Goal: Information Seeking & Learning: Learn about a topic

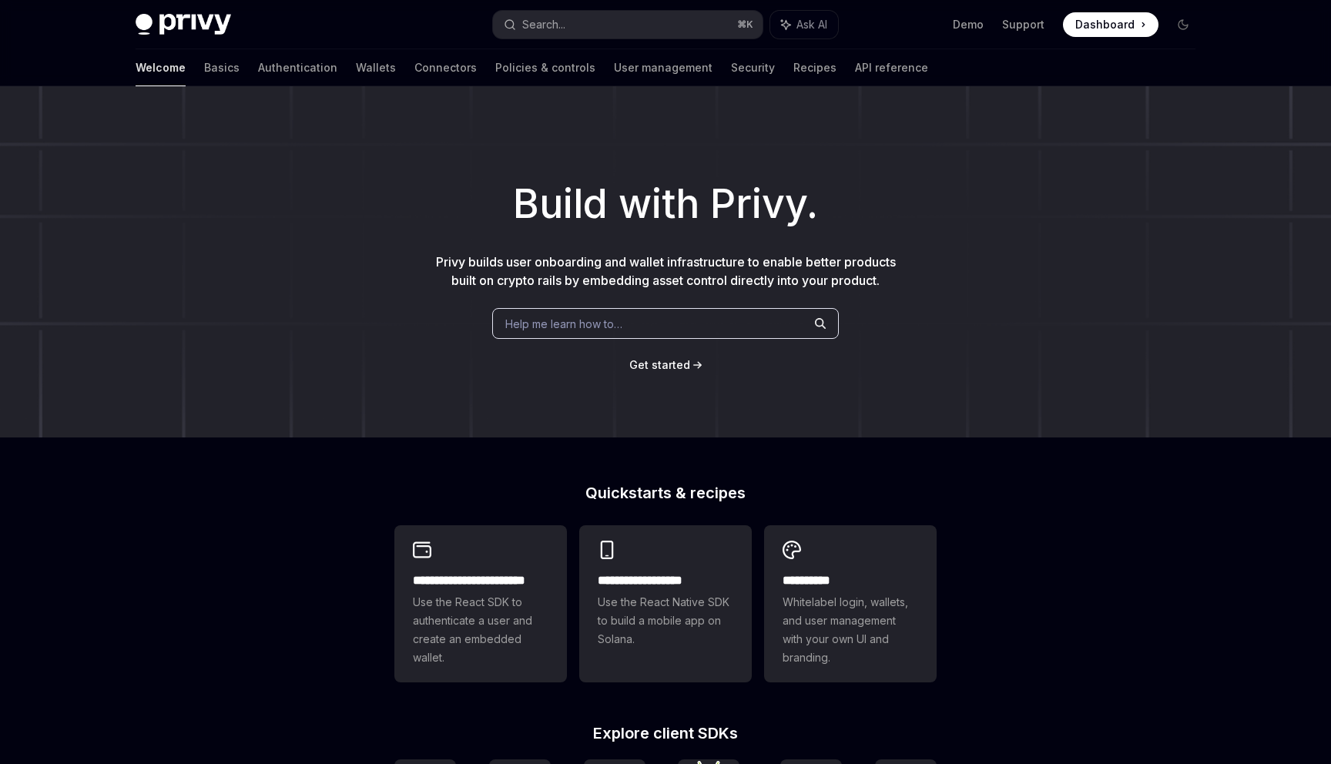
click at [608, 326] on span "Help me learn how to…" at bounding box center [563, 324] width 117 height 16
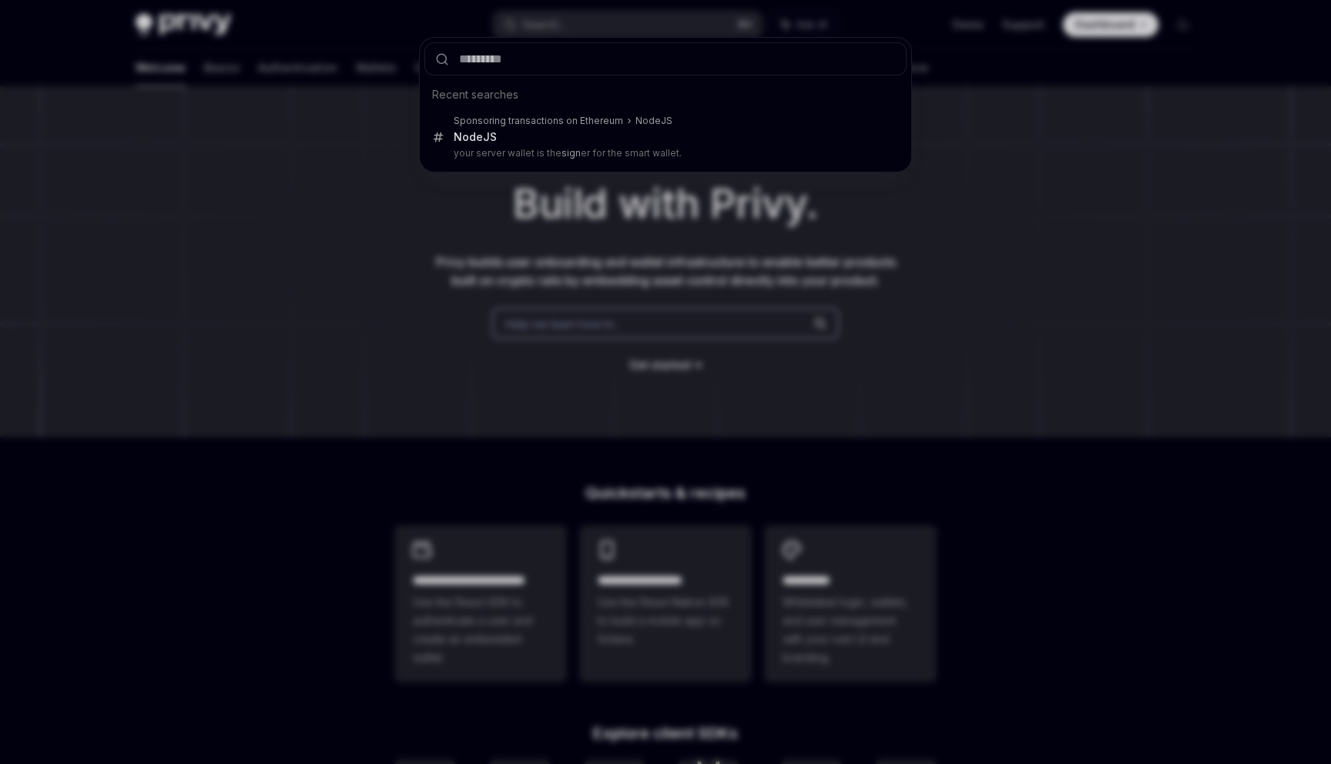
type input "*"
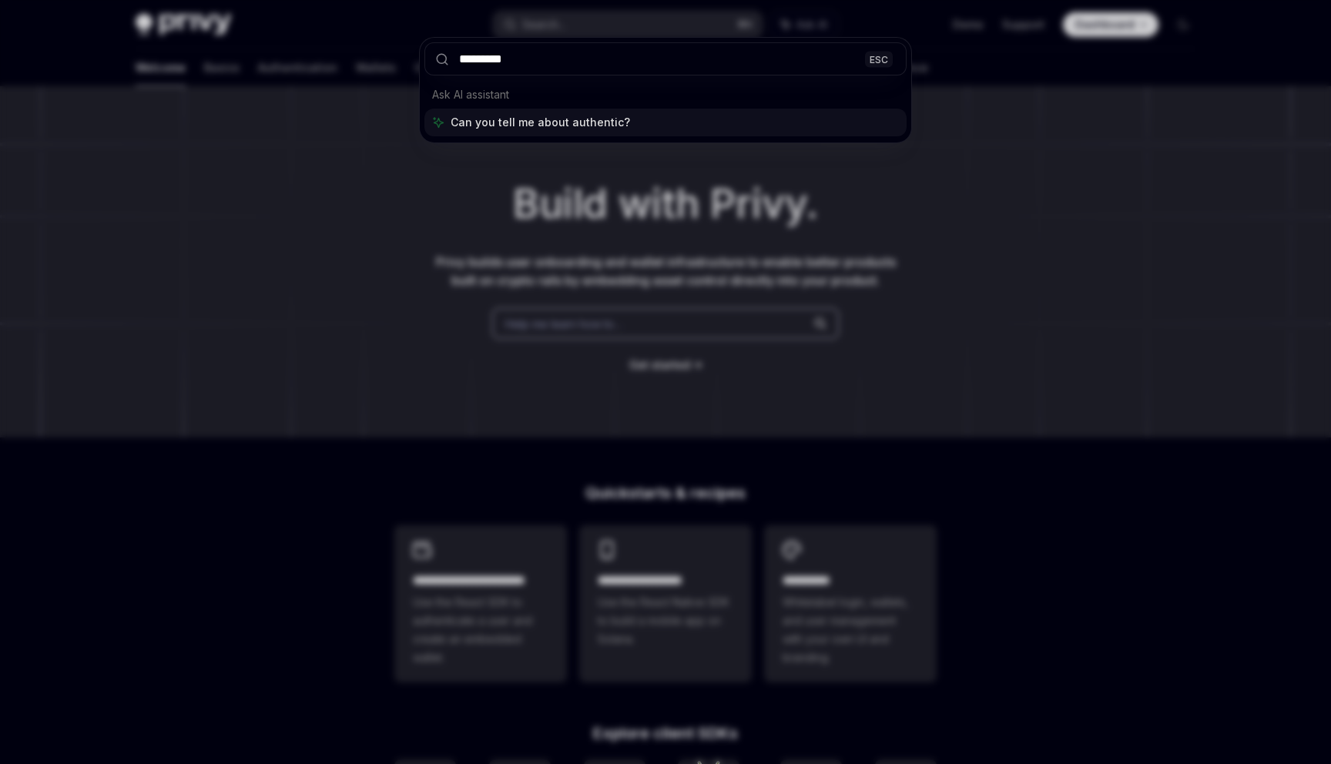
type input "**********"
type textarea "*"
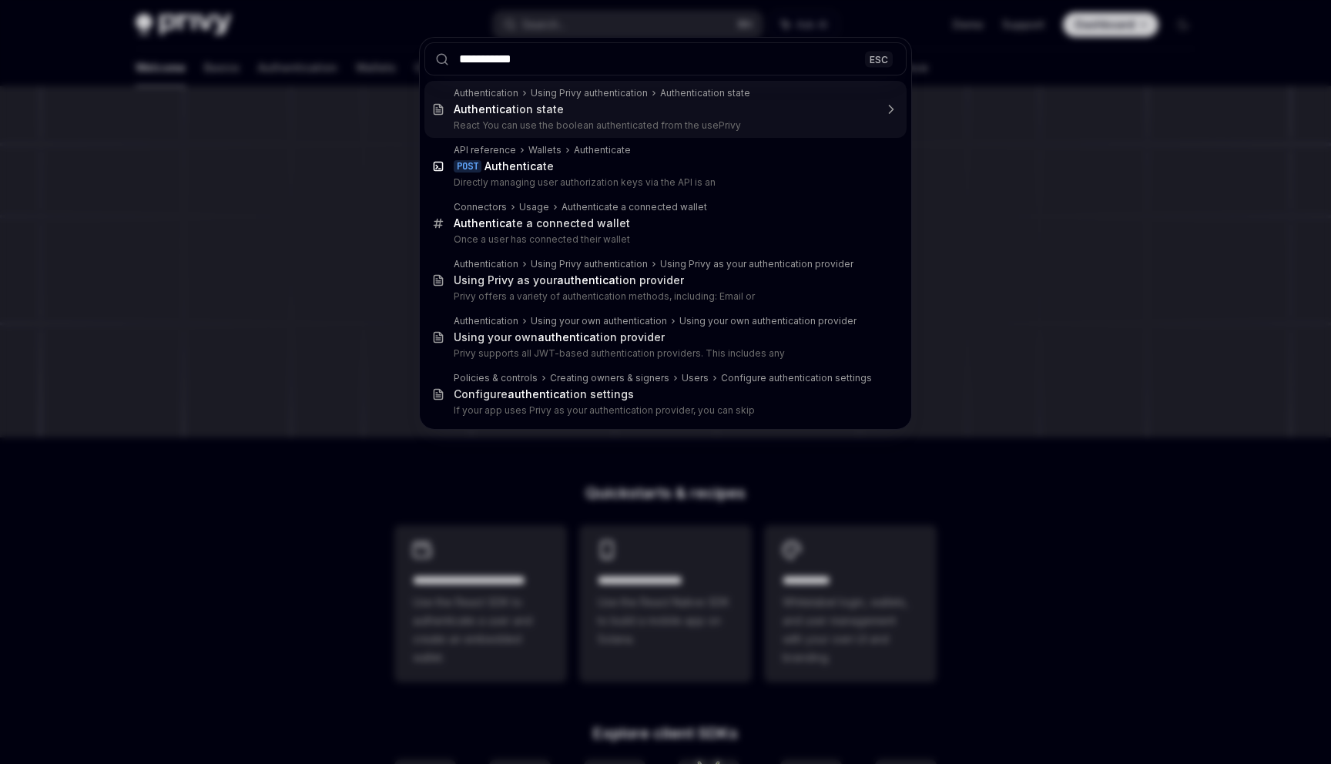
type input "**********"
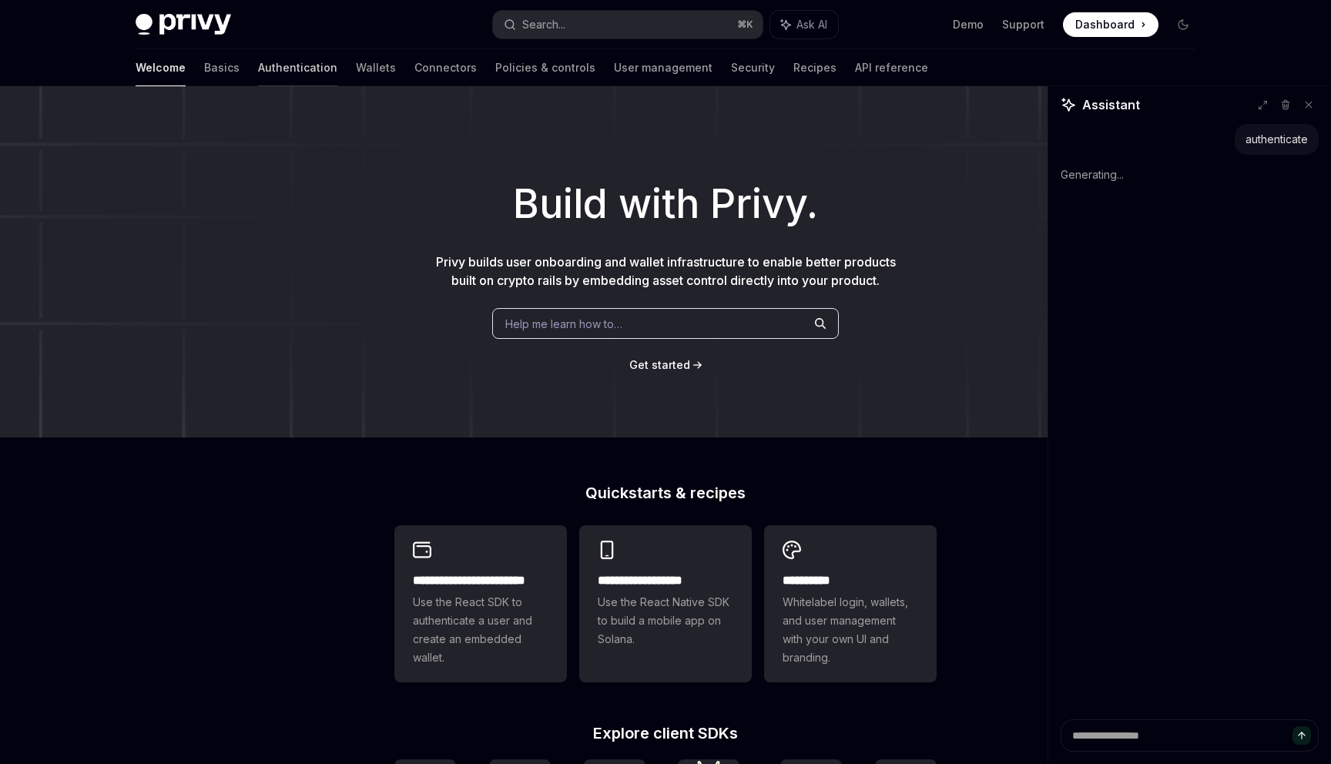
click at [258, 55] on link "Authentication" at bounding box center [297, 67] width 79 height 37
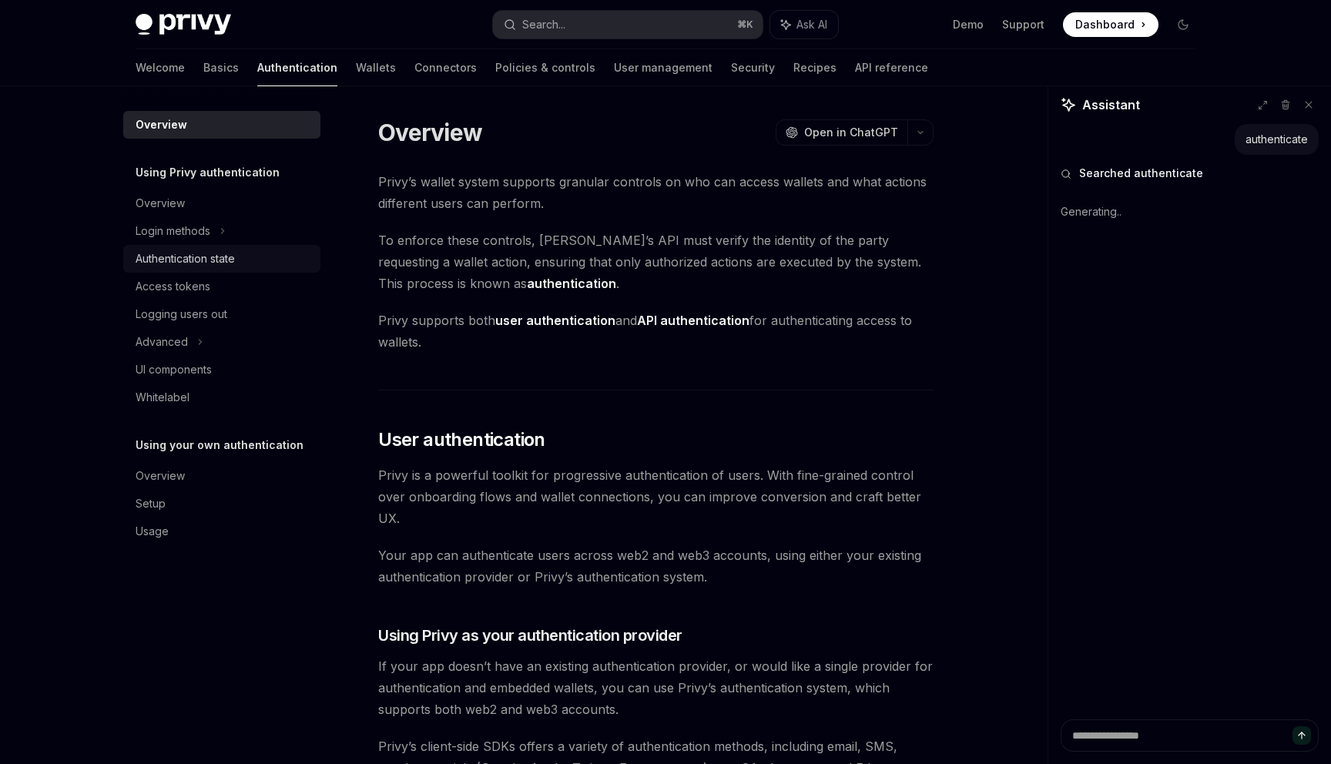
click at [205, 261] on div "Authentication state" at bounding box center [185, 259] width 99 height 18
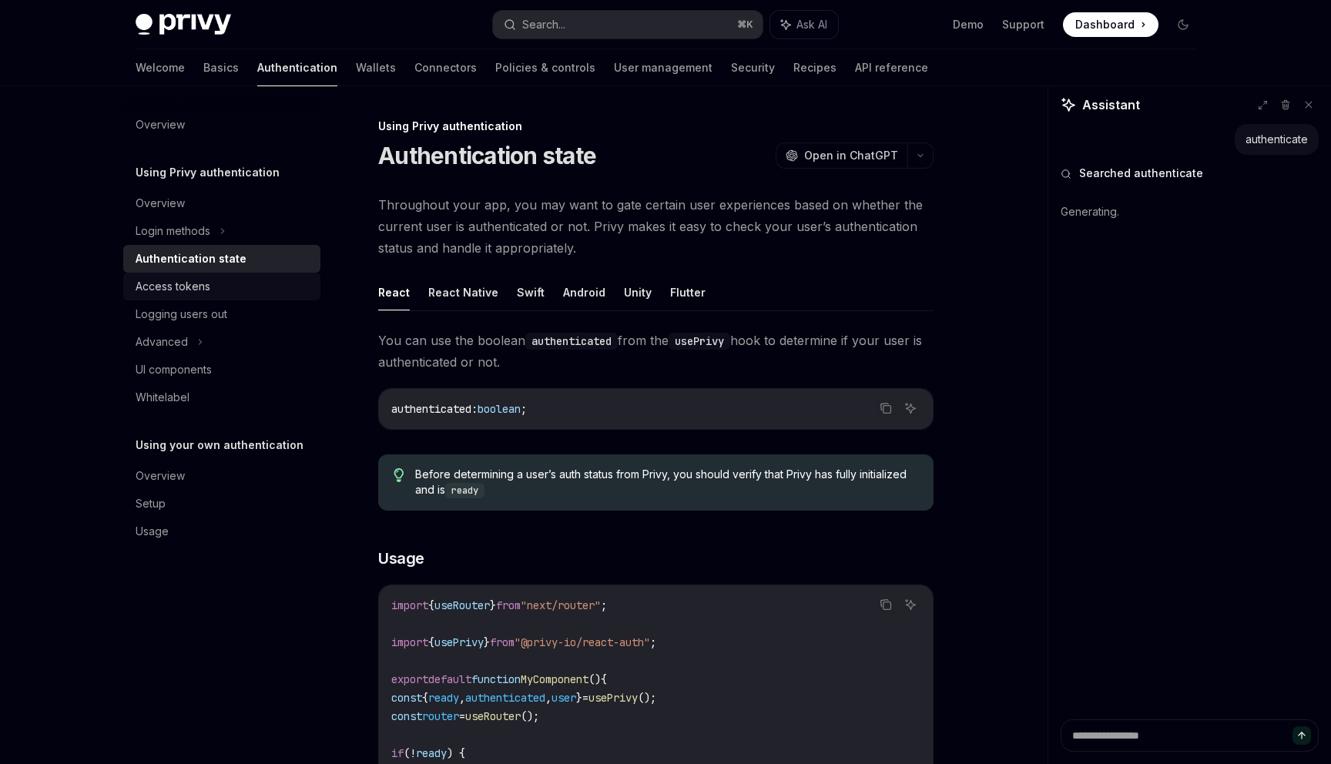
click at [202, 296] on link "Access tokens" at bounding box center [221, 287] width 197 height 28
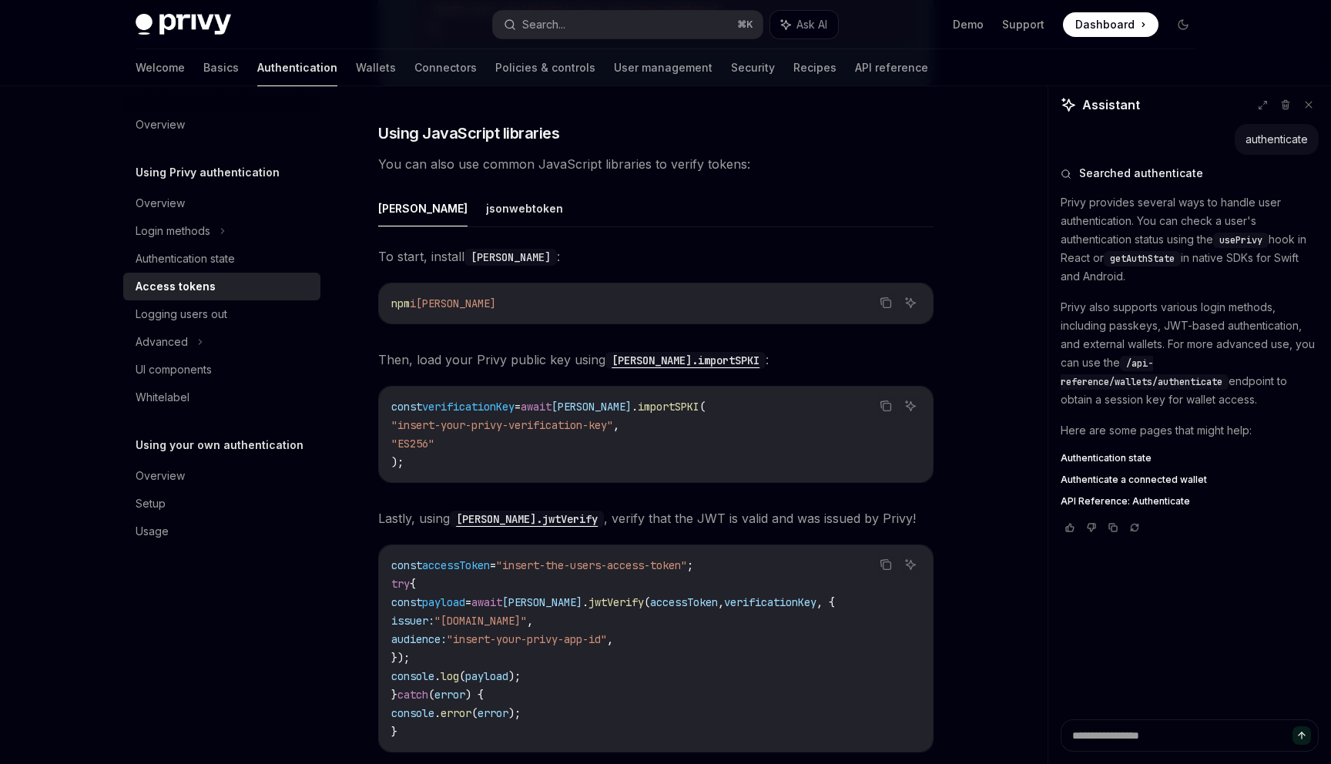
scroll to position [3234, 0]
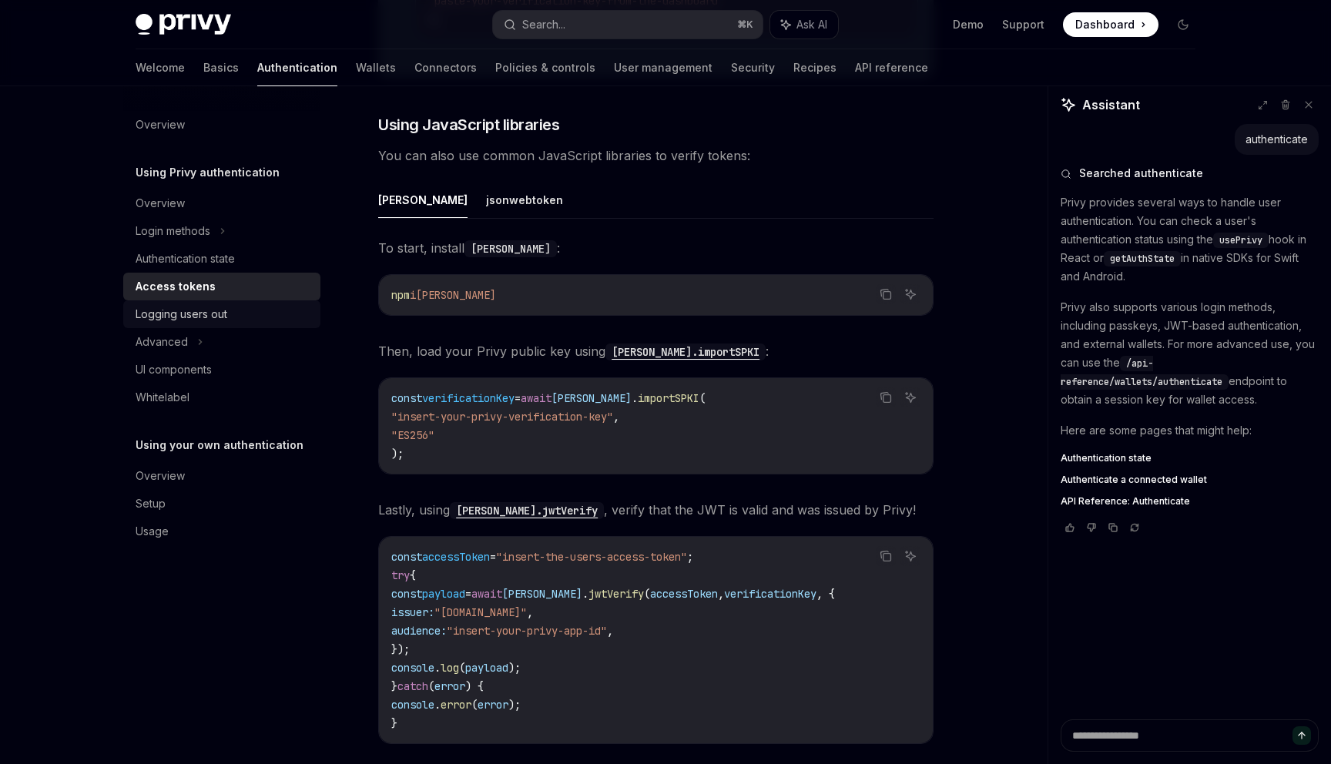
click at [257, 309] on div "Logging users out" at bounding box center [224, 314] width 176 height 18
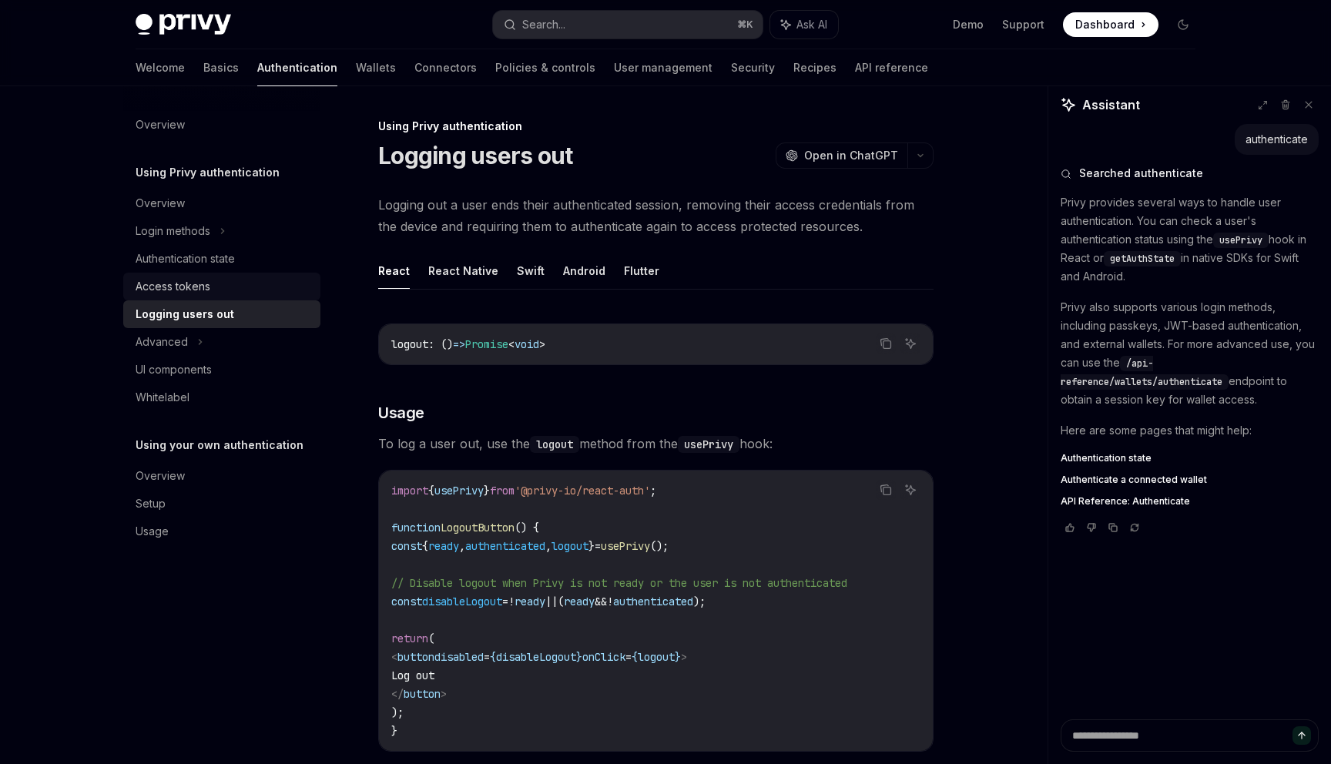
click at [268, 290] on div "Access tokens" at bounding box center [224, 286] width 176 height 18
type textarea "*"
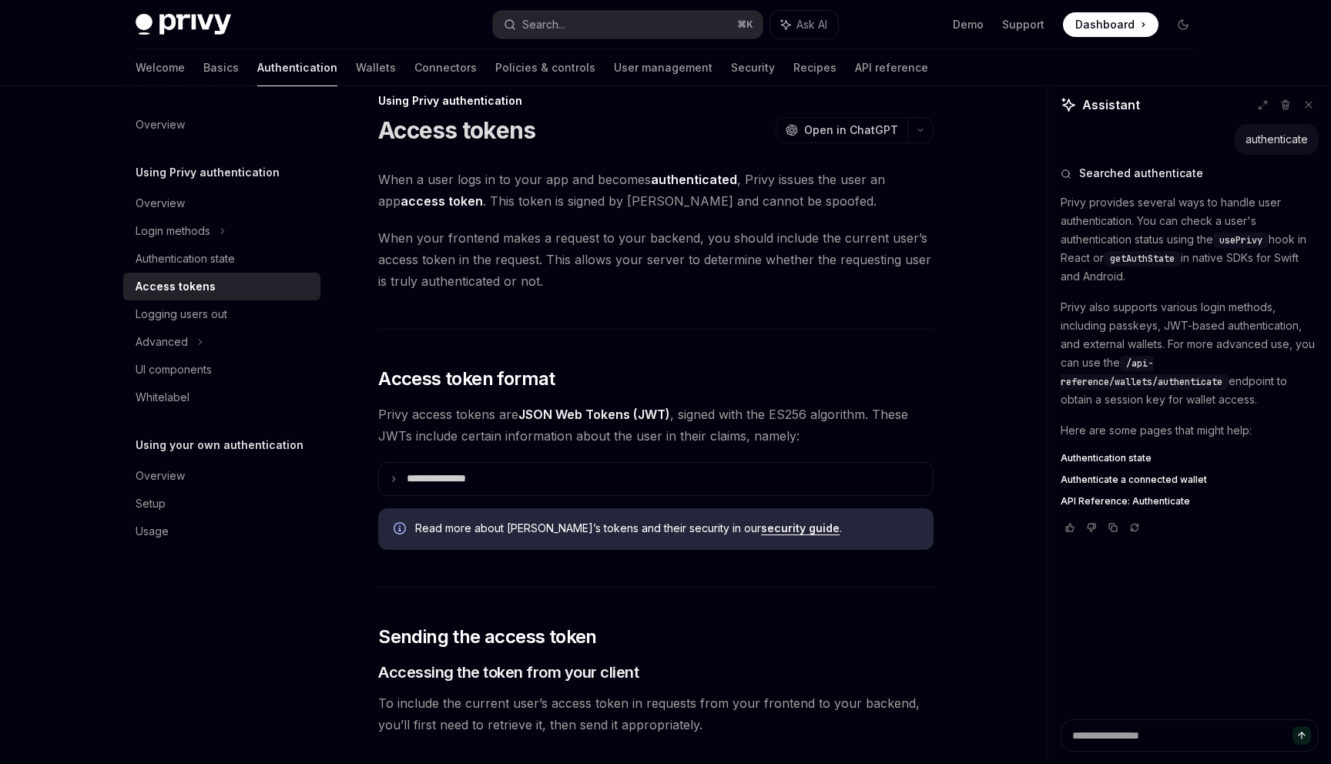
scroll to position [60, 0]
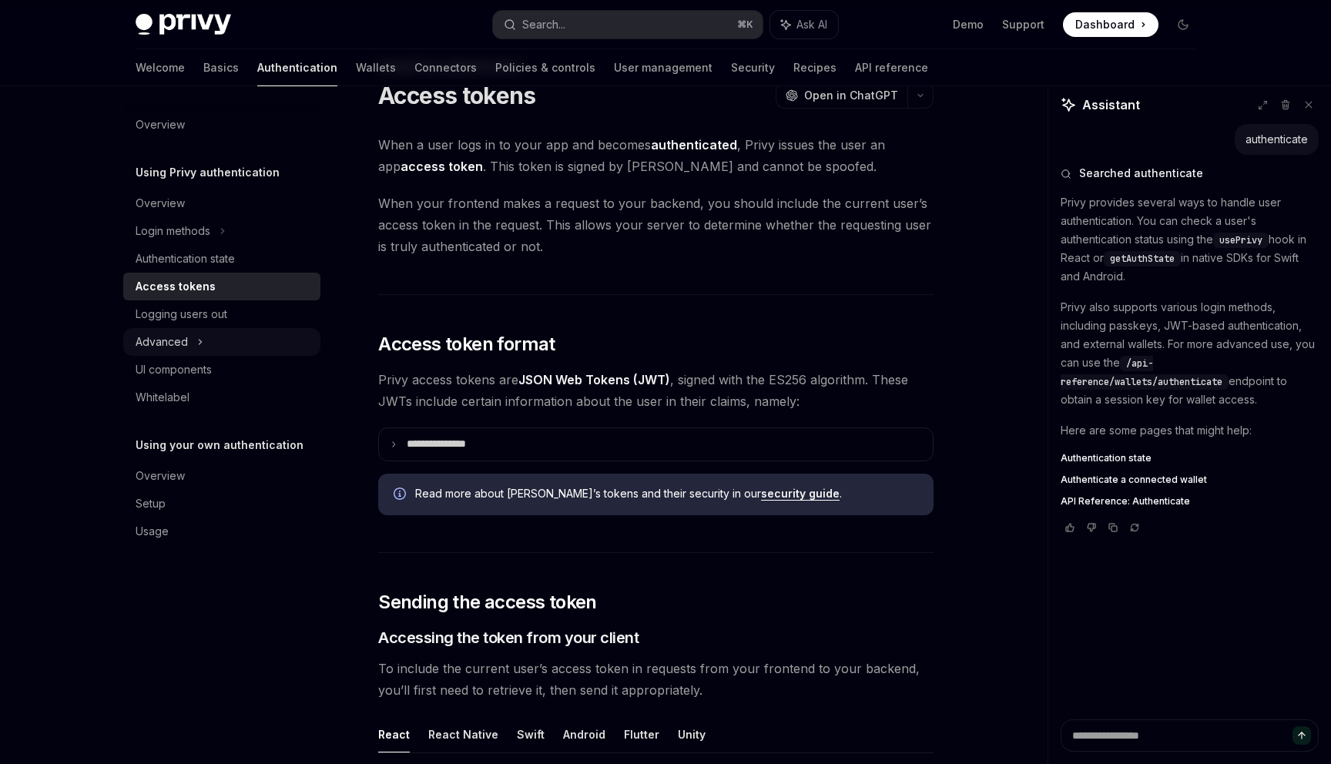
click at [240, 343] on div "Advanced" at bounding box center [221, 342] width 197 height 28
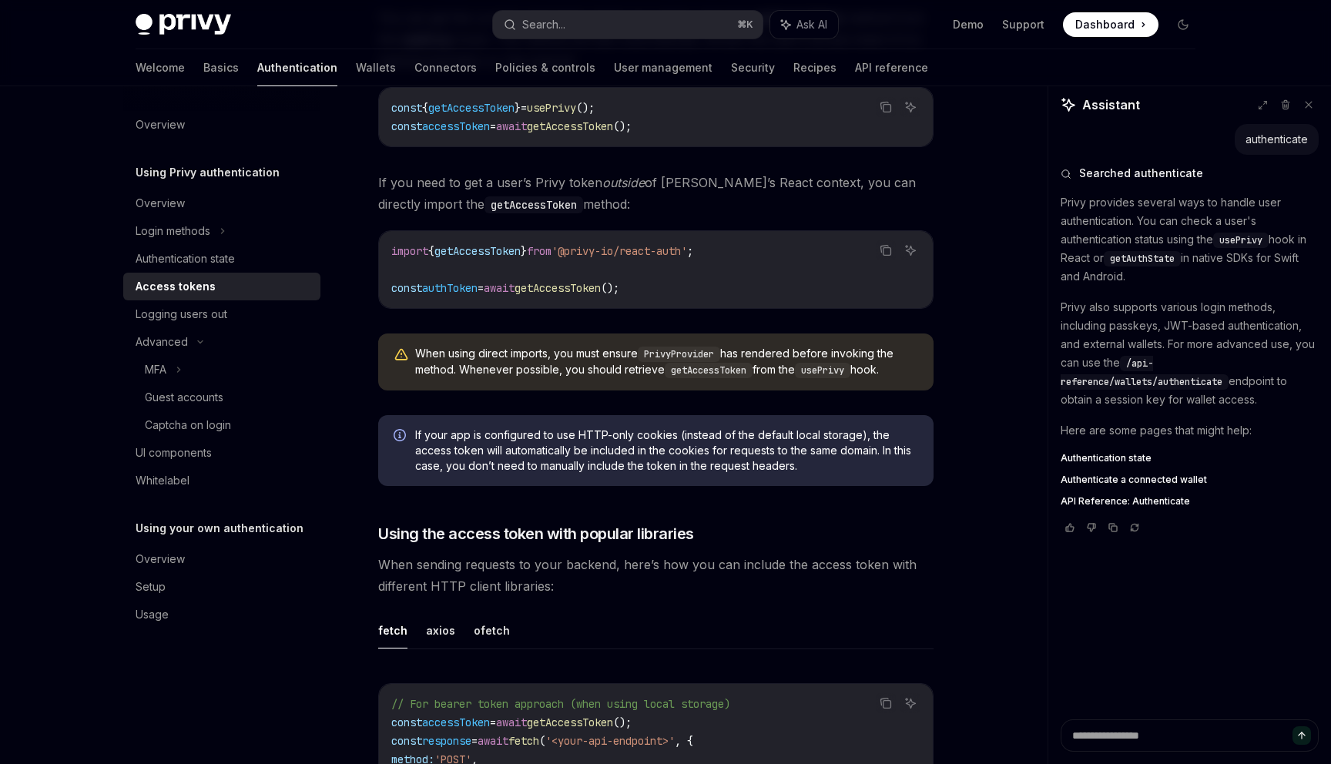
scroll to position [0, 0]
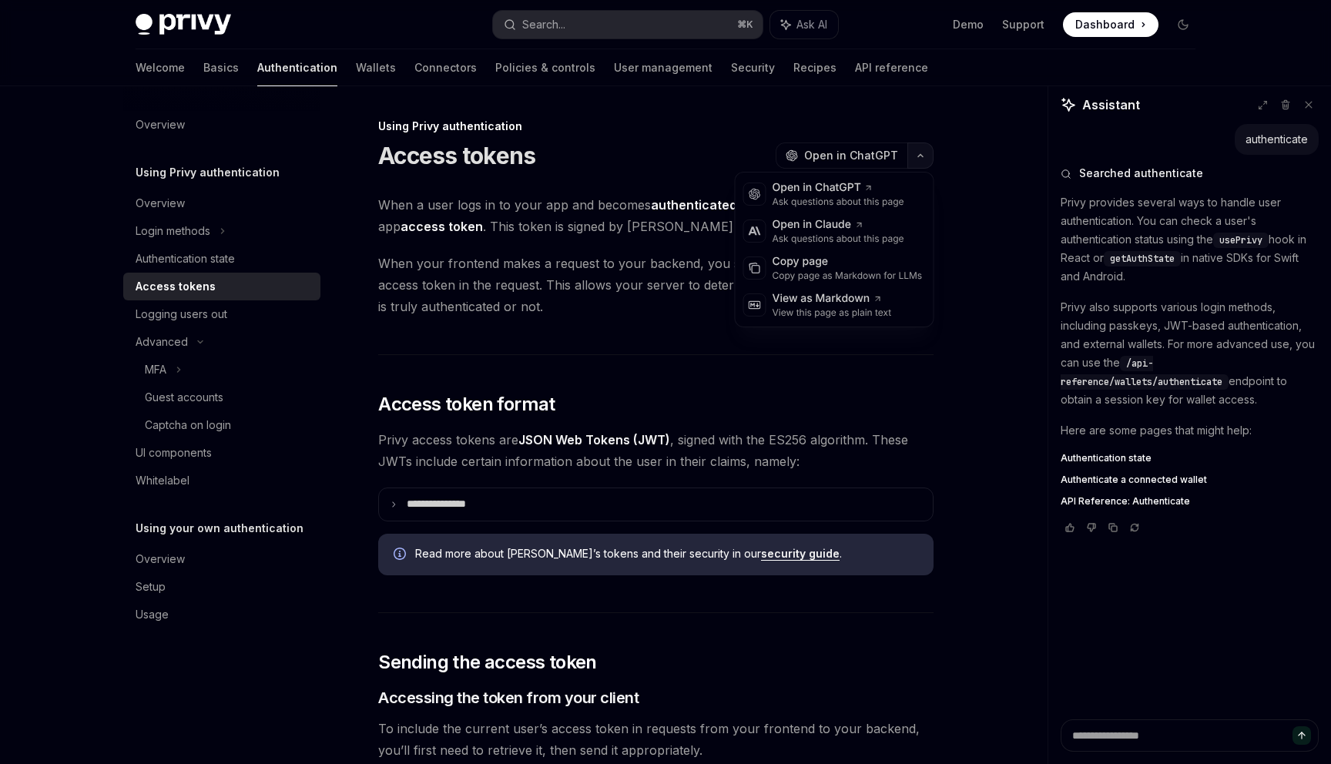
click at [920, 152] on icon "button" at bounding box center [920, 155] width 18 height 6
click at [854, 281] on div "Copy page as Markdown for LLMs" at bounding box center [847, 276] width 150 height 12
click at [923, 156] on icon "button" at bounding box center [920, 155] width 18 height 6
click at [838, 266] on div "Copy page" at bounding box center [847, 261] width 150 height 15
